Goal: Information Seeking & Learning: Learn about a topic

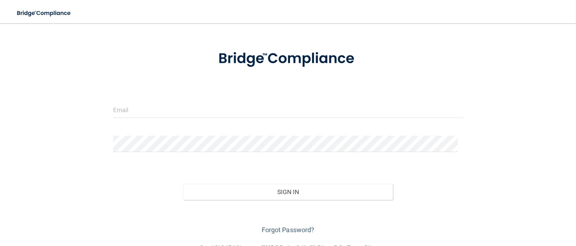
scroll to position [45, 0]
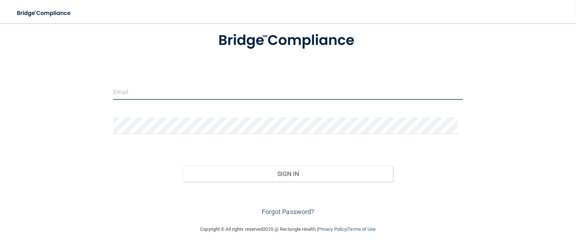
click at [125, 92] on input "email" at bounding box center [288, 91] width 350 height 16
type input "[EMAIL_ADDRESS][DOMAIN_NAME]"
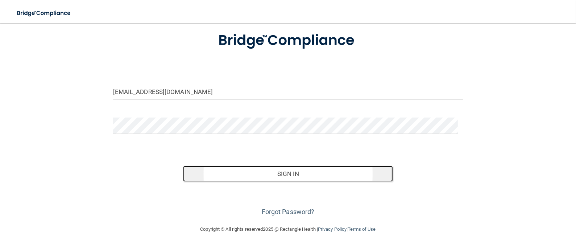
click at [272, 174] on button "Sign In" at bounding box center [288, 174] width 210 height 16
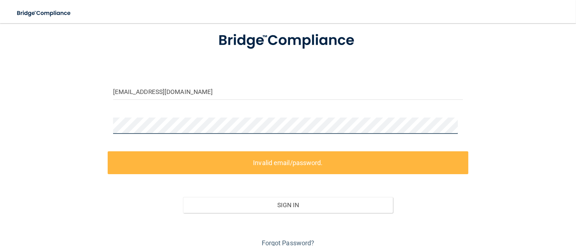
click at [108, 121] on div at bounding box center [288, 128] width 361 height 22
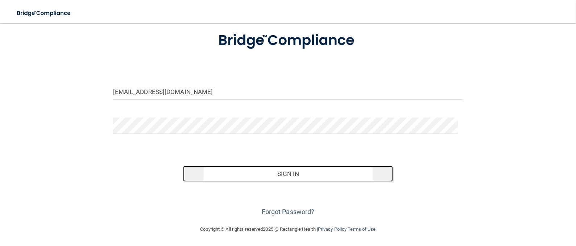
click at [276, 171] on button "Sign In" at bounding box center [288, 174] width 210 height 16
click at [264, 174] on button "Sign In" at bounding box center [288, 174] width 210 height 16
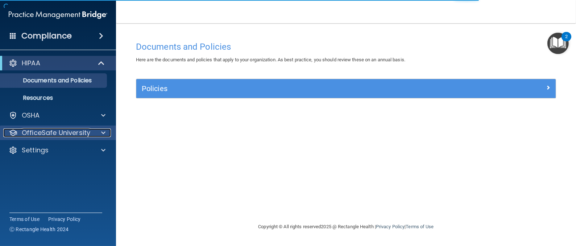
click at [45, 131] on p "OfficeSafe University" at bounding box center [56, 132] width 69 height 9
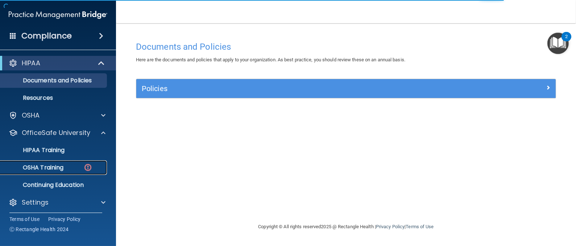
click at [49, 169] on p "OSHA Training" at bounding box center [34, 167] width 59 height 7
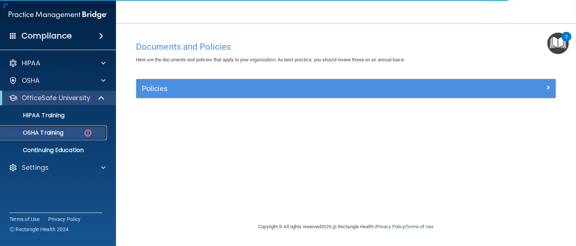
click at [77, 132] on div "OSHA Training" at bounding box center [54, 132] width 99 height 7
click at [47, 148] on p "Continuing Education" at bounding box center [54, 149] width 99 height 7
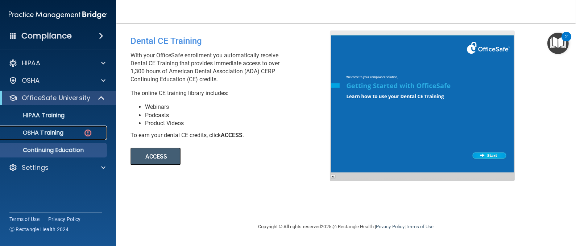
click at [70, 132] on div "OSHA Training" at bounding box center [54, 132] width 99 height 7
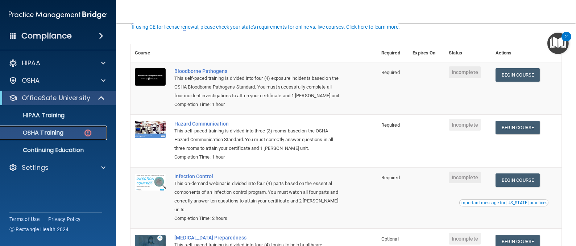
scroll to position [54, 0]
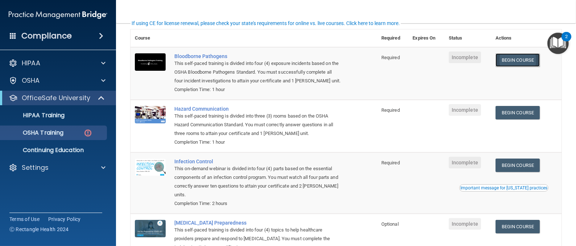
click at [512, 62] on link "Begin Course" at bounding box center [518, 59] width 44 height 13
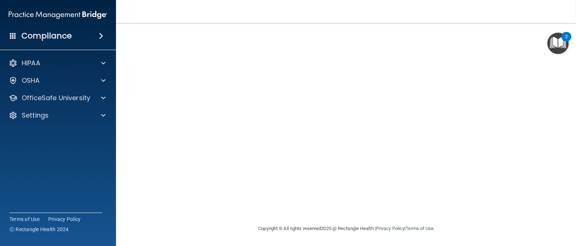
scroll to position [16, 0]
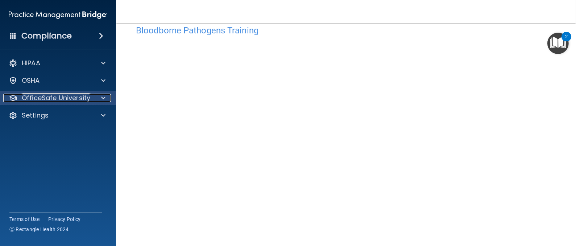
click at [74, 101] on p "OfficeSafe University" at bounding box center [56, 98] width 69 height 9
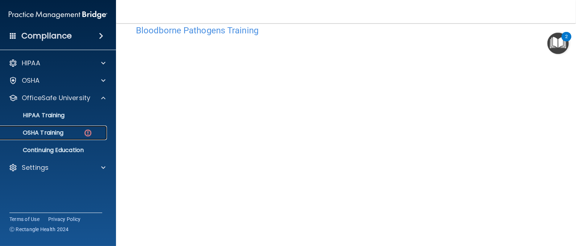
click at [51, 132] on p "OSHA Training" at bounding box center [34, 132] width 59 height 7
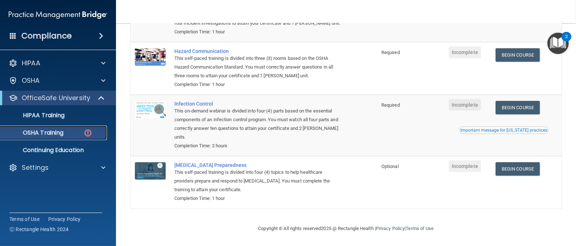
scroll to position [4, 0]
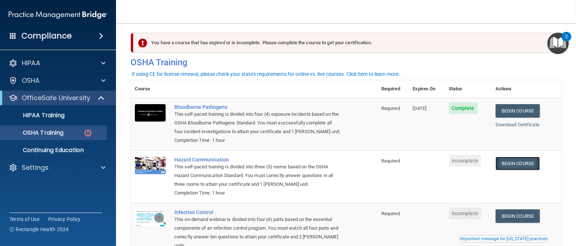
click at [507, 162] on link "Begin Course" at bounding box center [518, 163] width 44 height 13
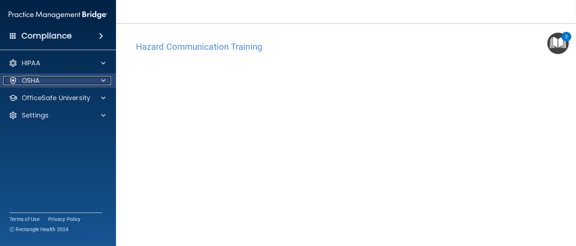
click at [104, 79] on span at bounding box center [103, 80] width 4 height 9
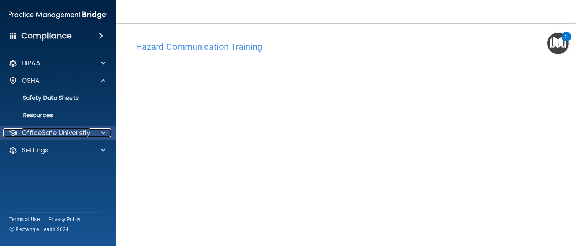
click at [79, 133] on p "OfficeSafe University" at bounding box center [56, 132] width 69 height 9
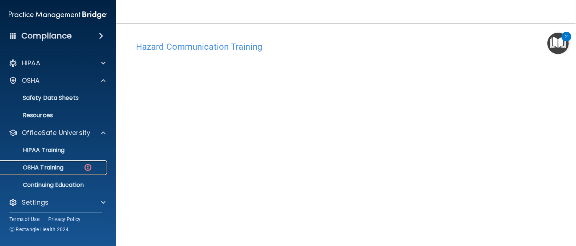
click at [50, 164] on p "OSHA Training" at bounding box center [34, 167] width 59 height 7
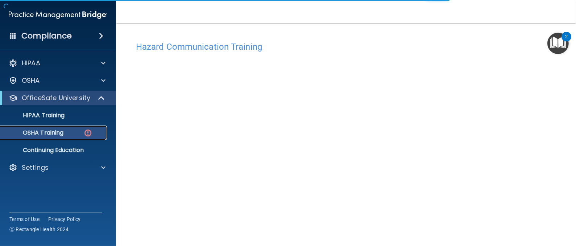
click at [55, 132] on p "OSHA Training" at bounding box center [34, 132] width 59 height 7
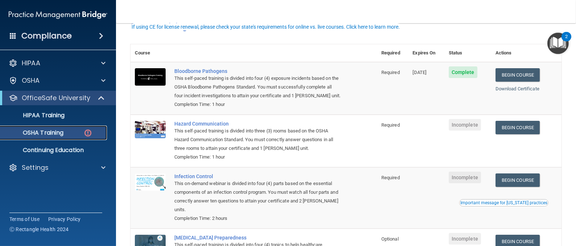
scroll to position [54, 0]
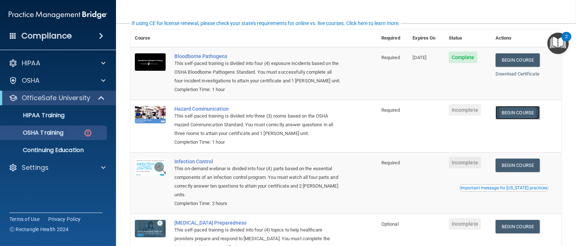
click at [508, 113] on link "Begin Course" at bounding box center [518, 112] width 44 height 13
